Goal: Task Accomplishment & Management: Use online tool/utility

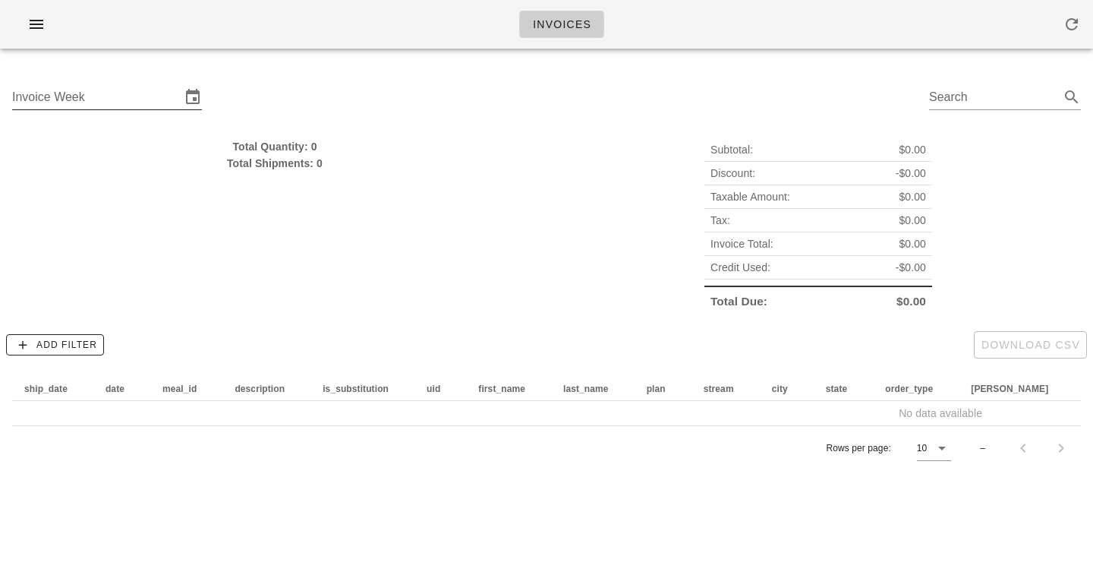
click at [94, 99] on input "Invoice Week" at bounding box center [96, 97] width 169 height 24
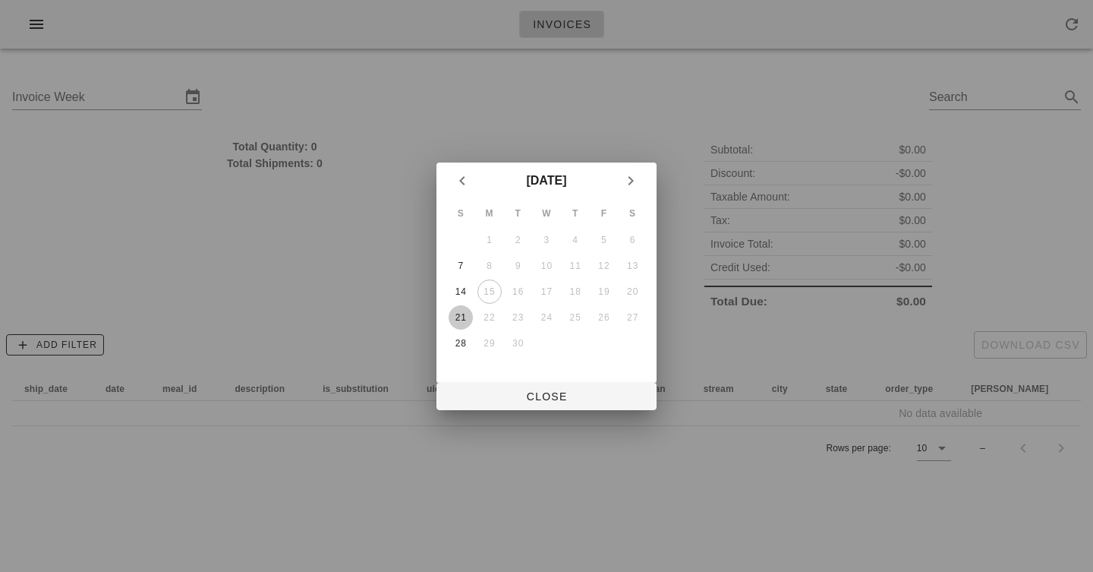
click at [466, 318] on div "21" at bounding box center [461, 317] width 24 height 11
click at [533, 401] on span "Close" at bounding box center [547, 396] width 196 height 12
type input "[DATE]"
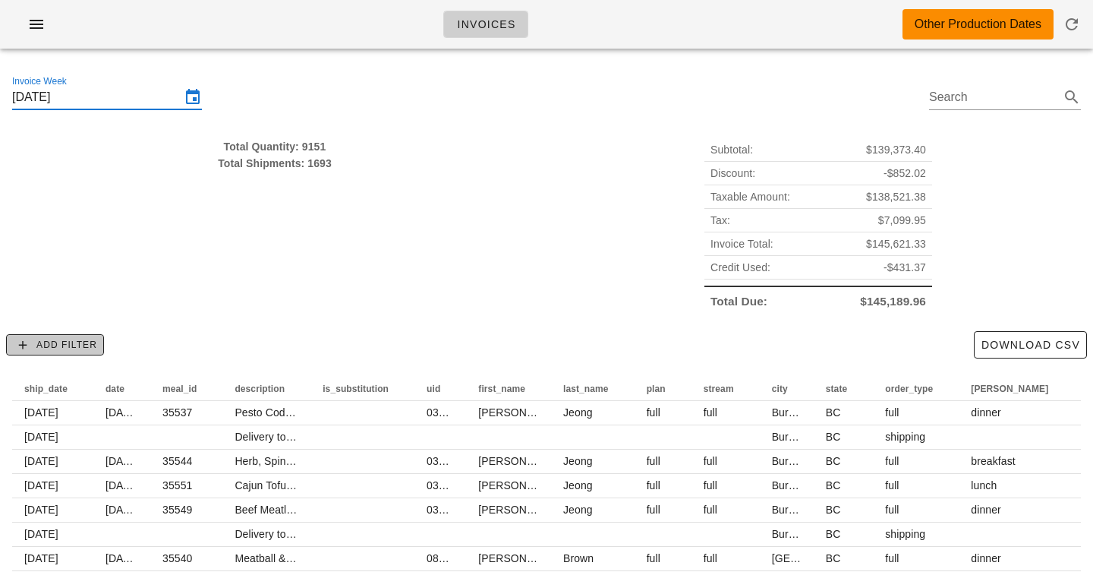
click at [74, 342] on span "Add Filter" at bounding box center [55, 345] width 84 height 14
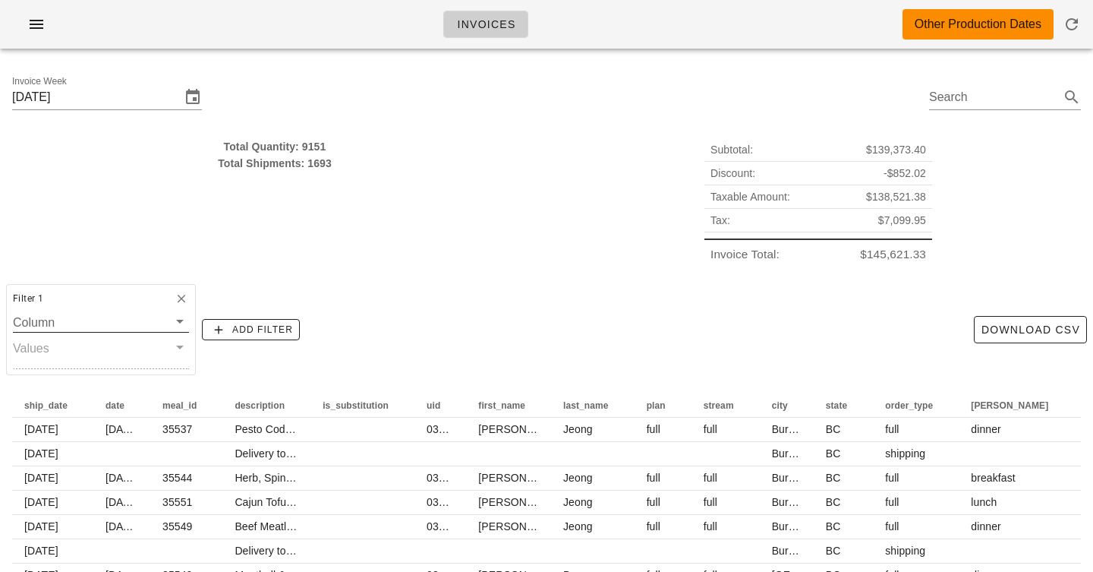
click at [87, 322] on input "Column" at bounding box center [90, 322] width 155 height 20
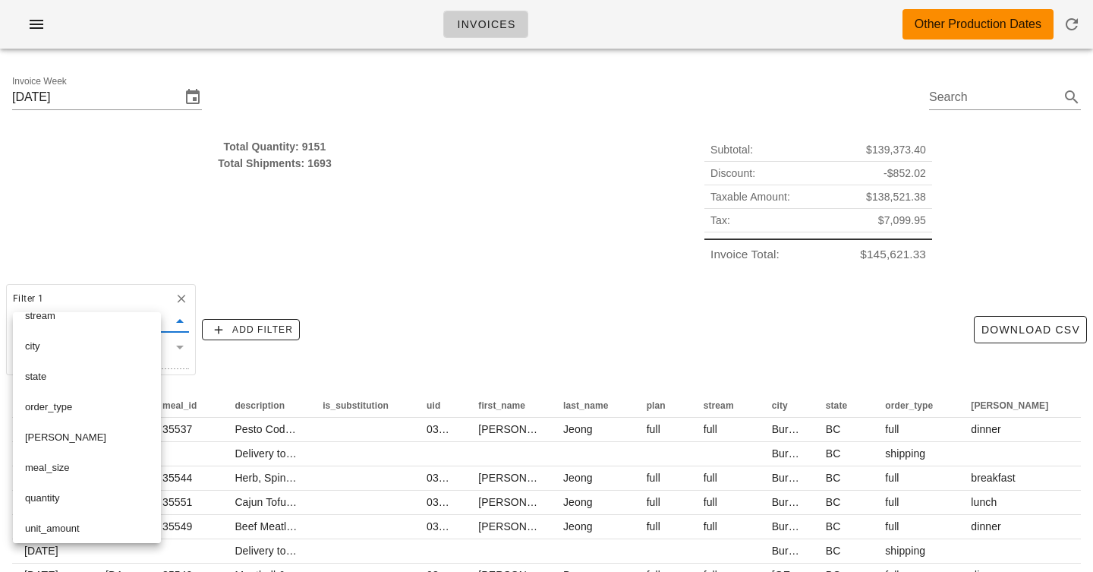
scroll to position [289, 0]
click at [76, 408] on div "order_type" at bounding box center [87, 408] width 124 height 12
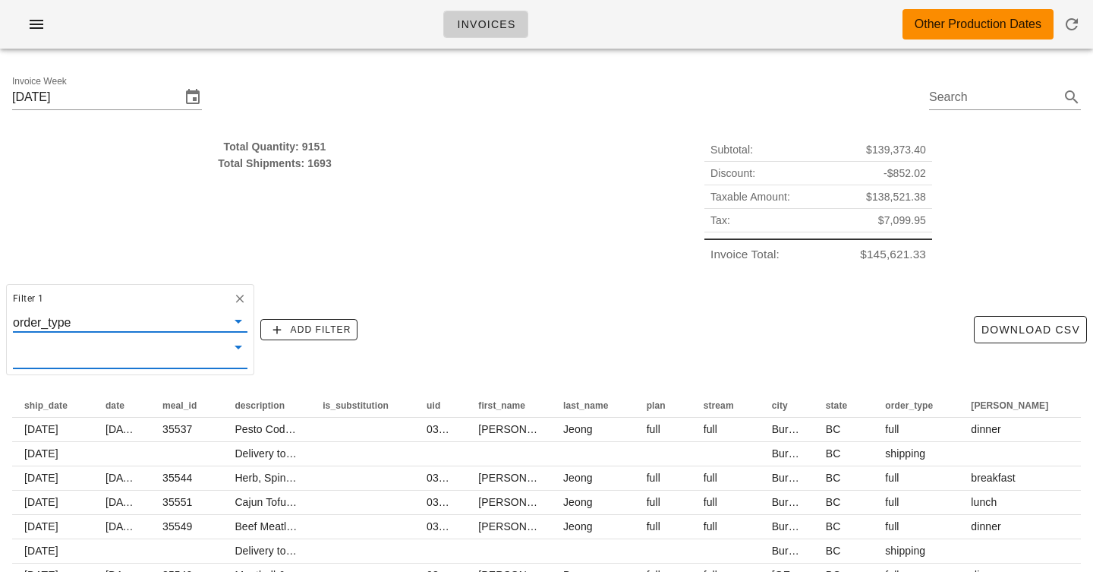
click at [80, 345] on input "text" at bounding box center [118, 353] width 210 height 20
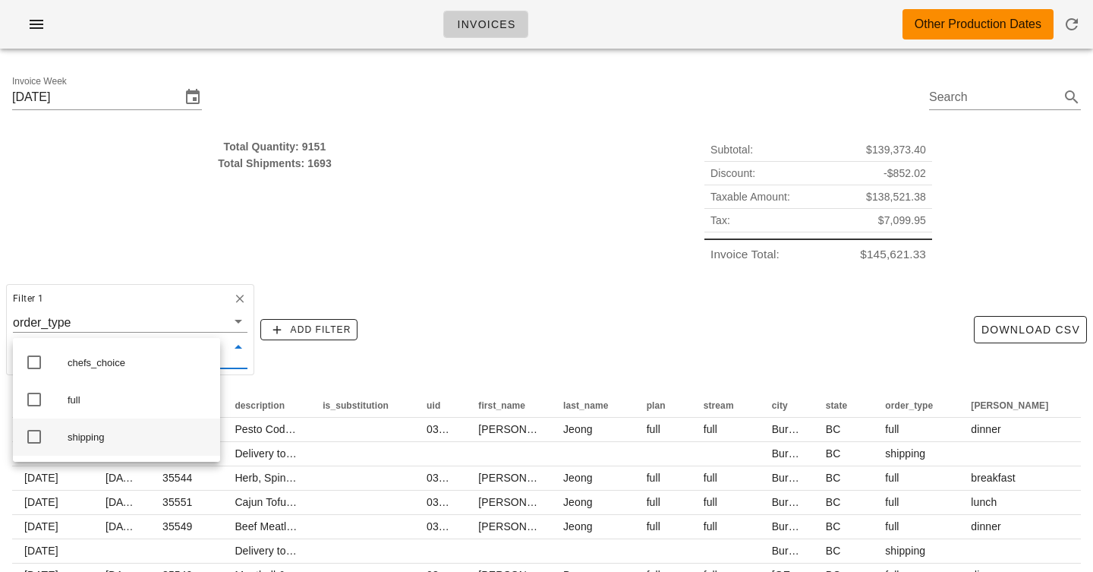
click at [84, 431] on div "shipping" at bounding box center [138, 437] width 140 height 24
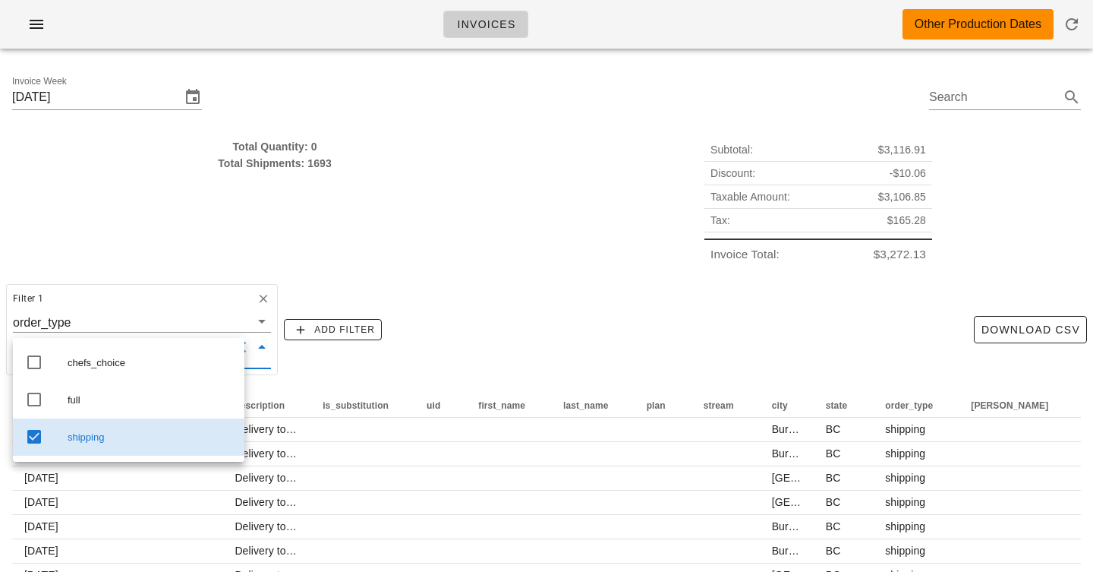
click at [386, 279] on div "Filter 1 order_type shipping Add Filter Download CSV" at bounding box center [546, 329] width 1093 height 103
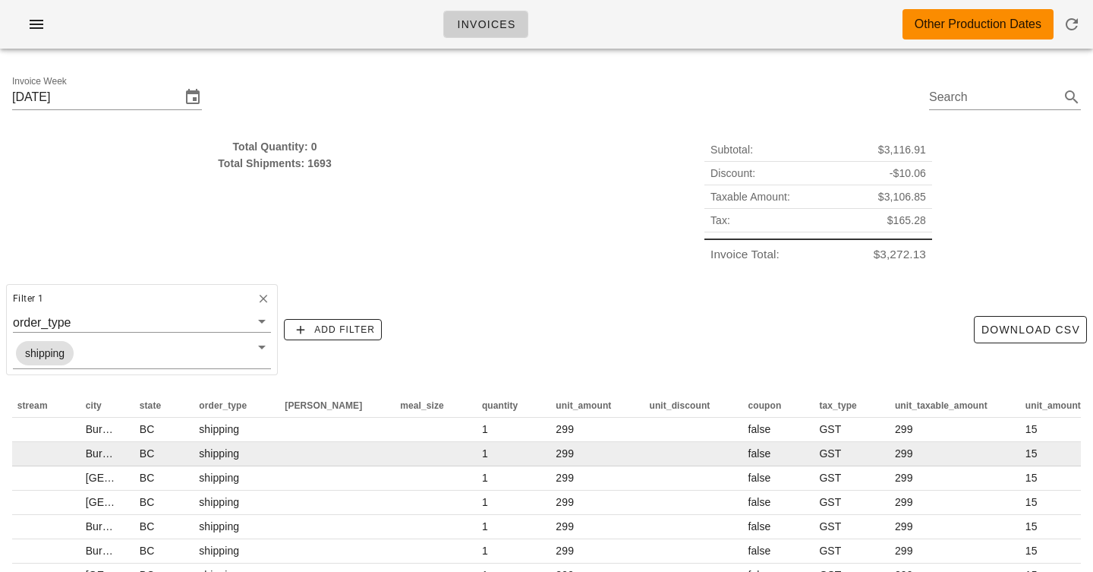
scroll to position [0, 704]
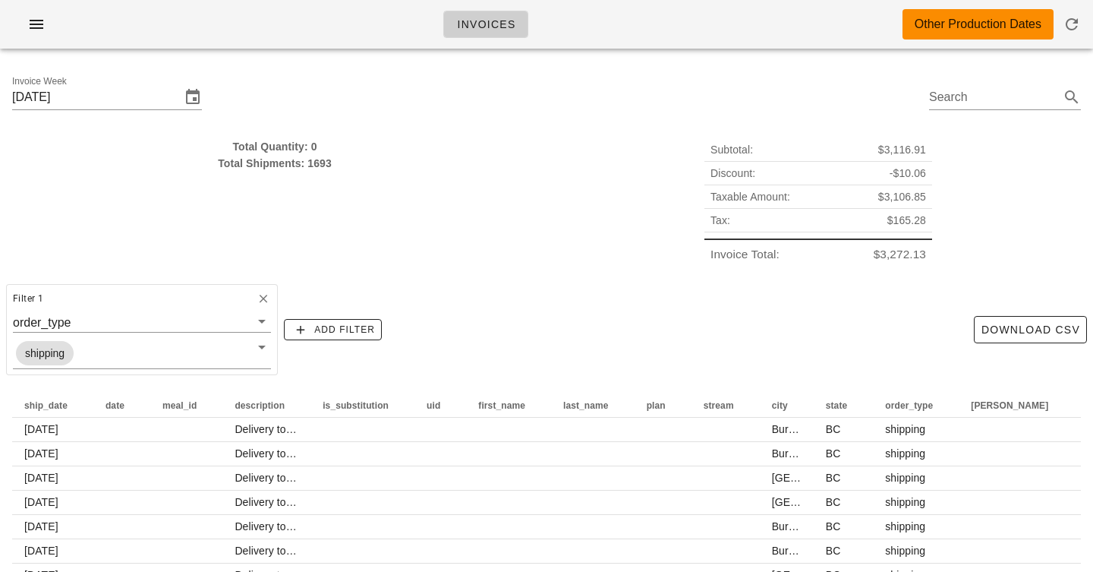
click at [459, 126] on div "Invoice Week [DATE] Search" at bounding box center [546, 99] width 1093 height 77
